Goal: Information Seeking & Learning: Learn about a topic

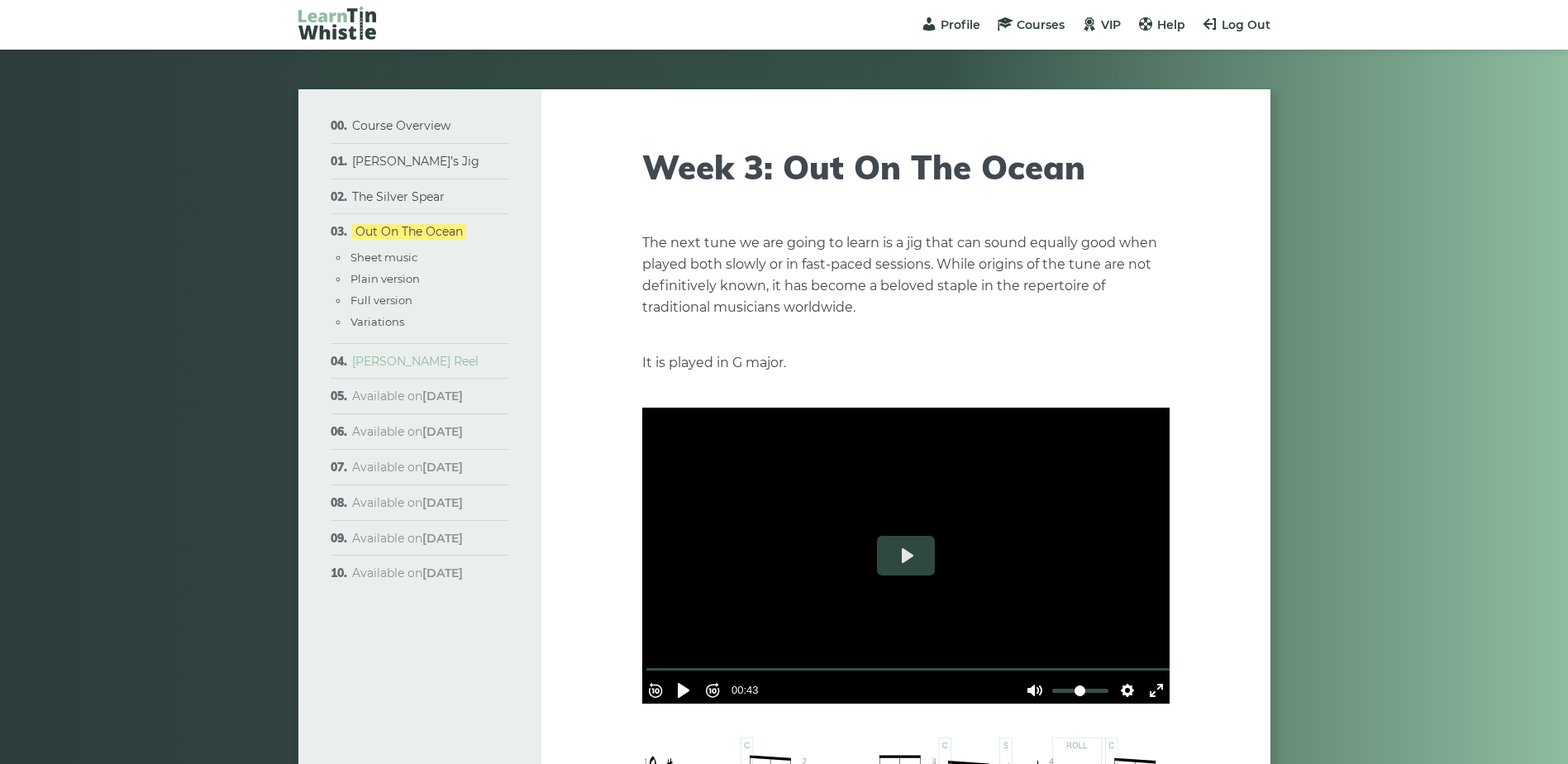
click at [385, 358] on link "[PERSON_NAME] Reel" at bounding box center [415, 362] width 127 height 15
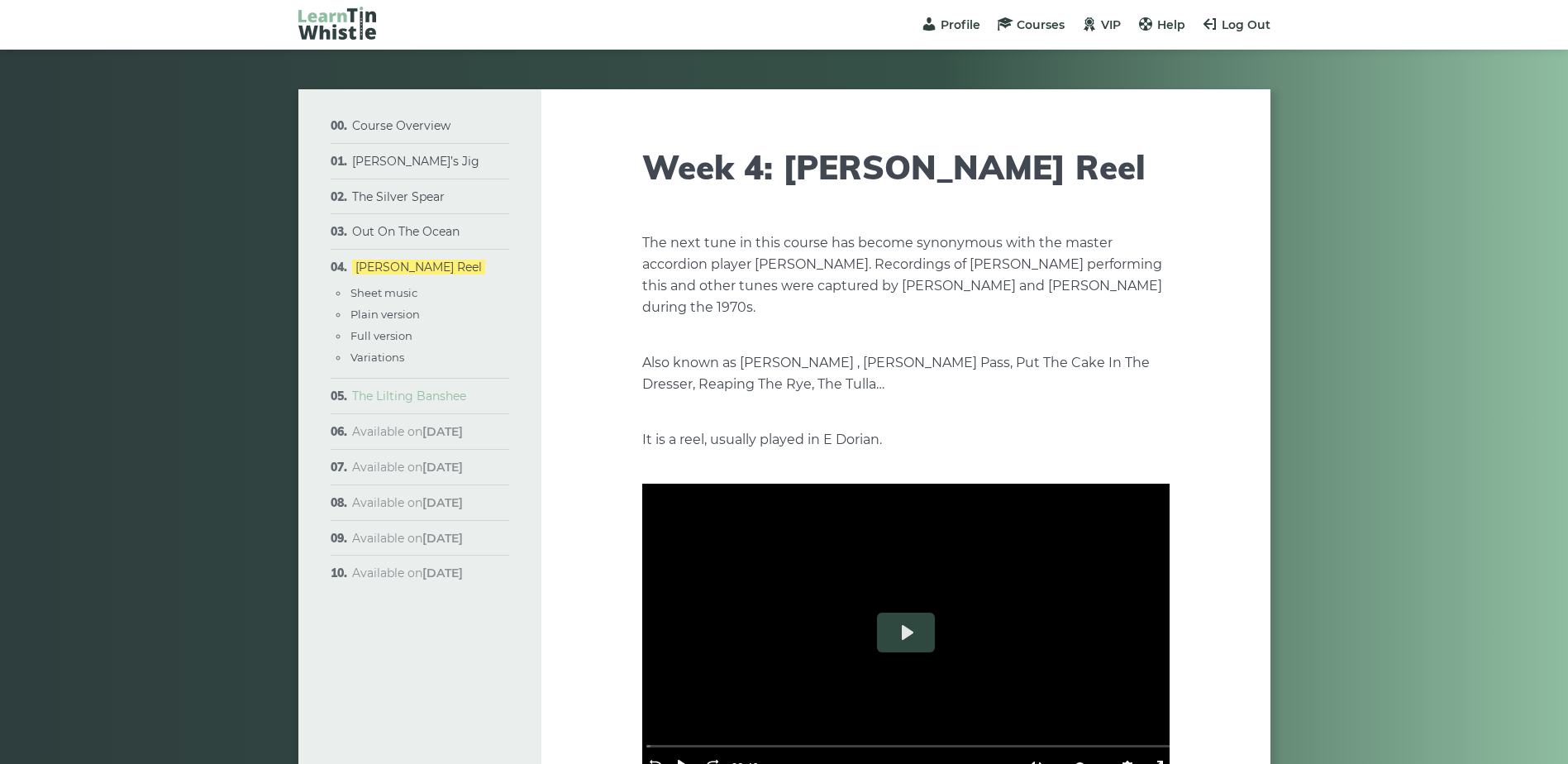
click at [398, 394] on link "The Lilting Banshee" at bounding box center [409, 396] width 114 height 15
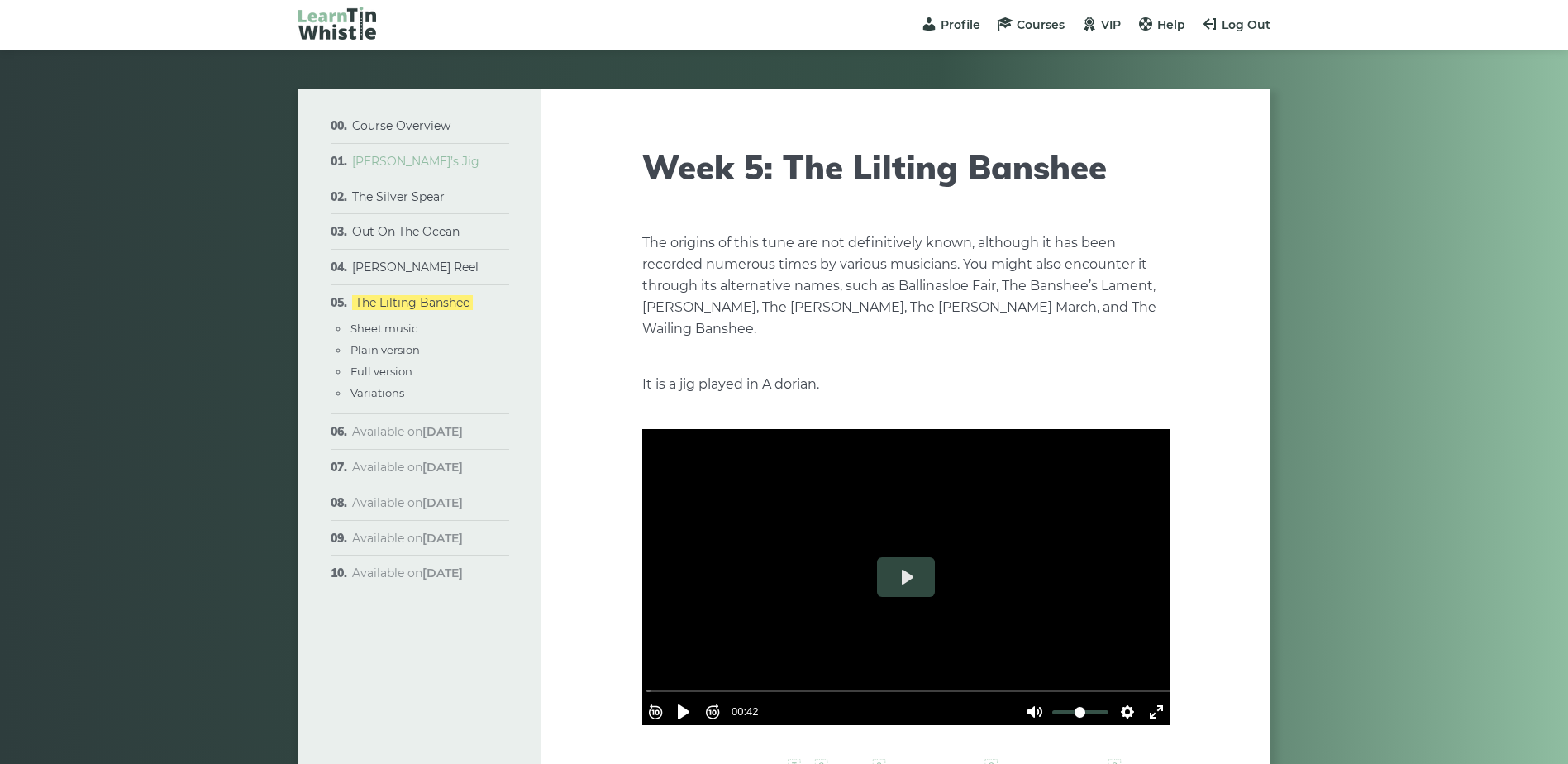
click at [415, 156] on link "[PERSON_NAME]’s Jig" at bounding box center [416, 161] width 128 height 15
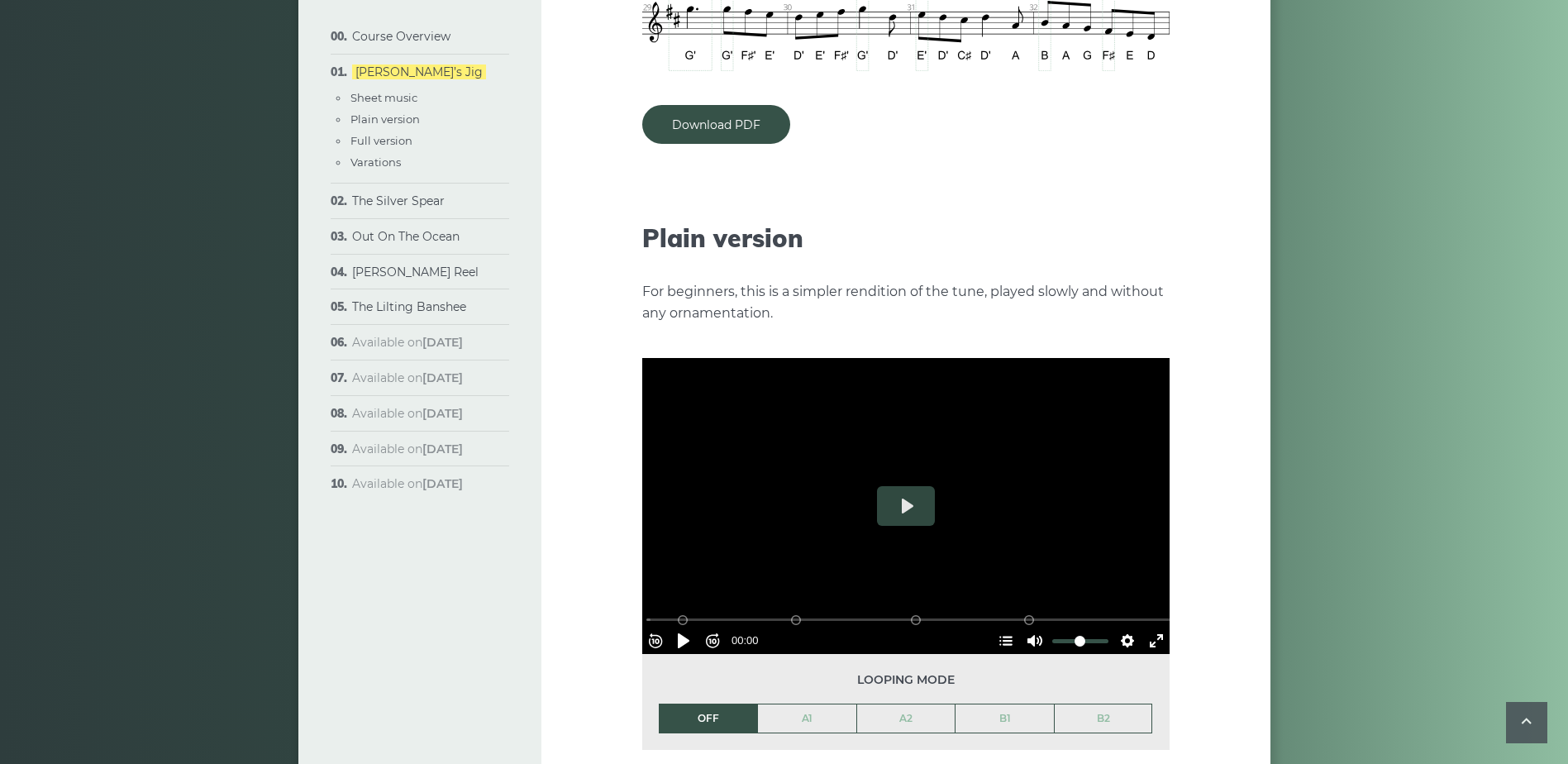
scroll to position [1571, 0]
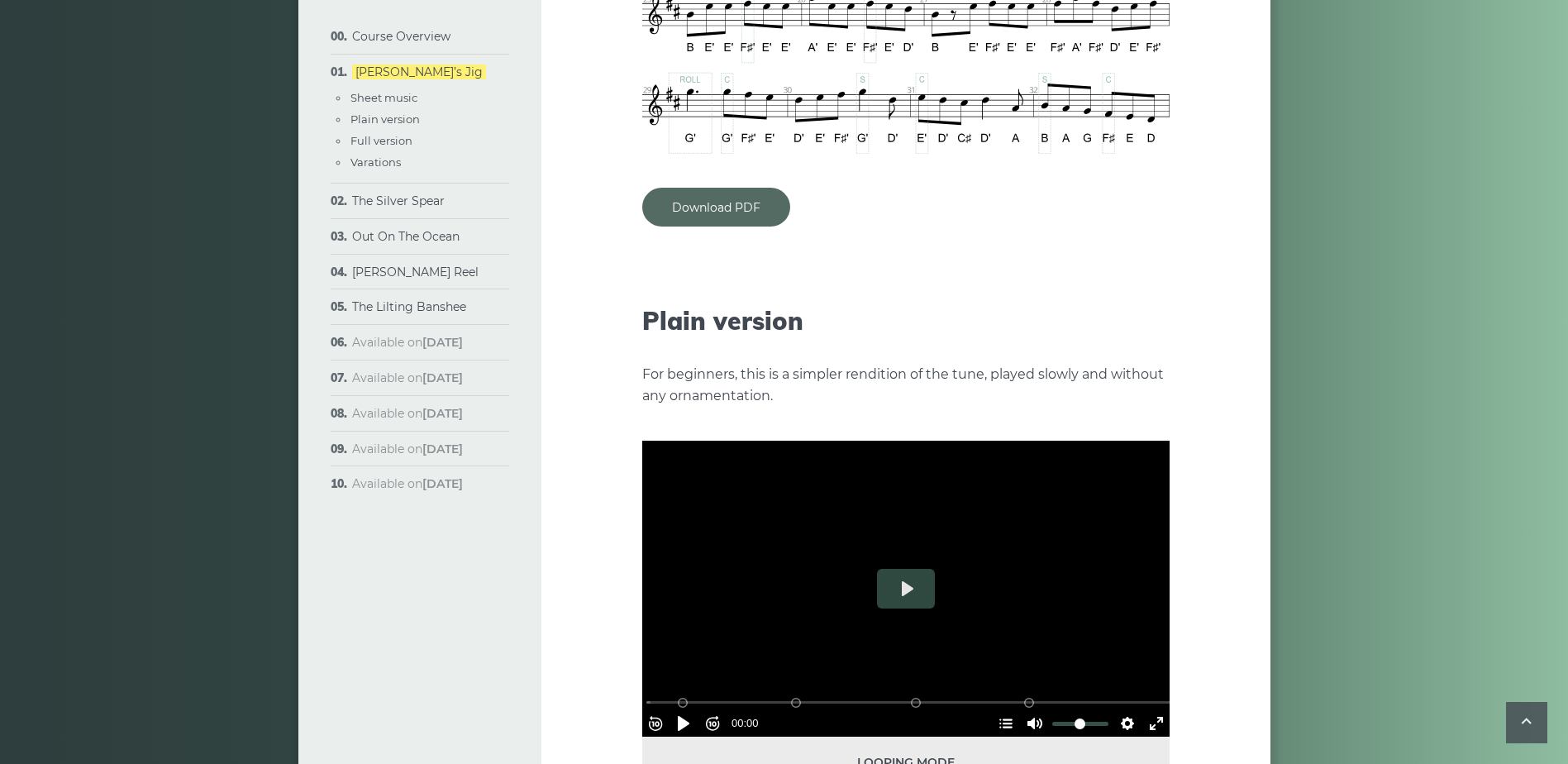
click at [695, 189] on link "Download PDF" at bounding box center [717, 207] width 148 height 39
